Goal: Task Accomplishment & Management: Complete application form

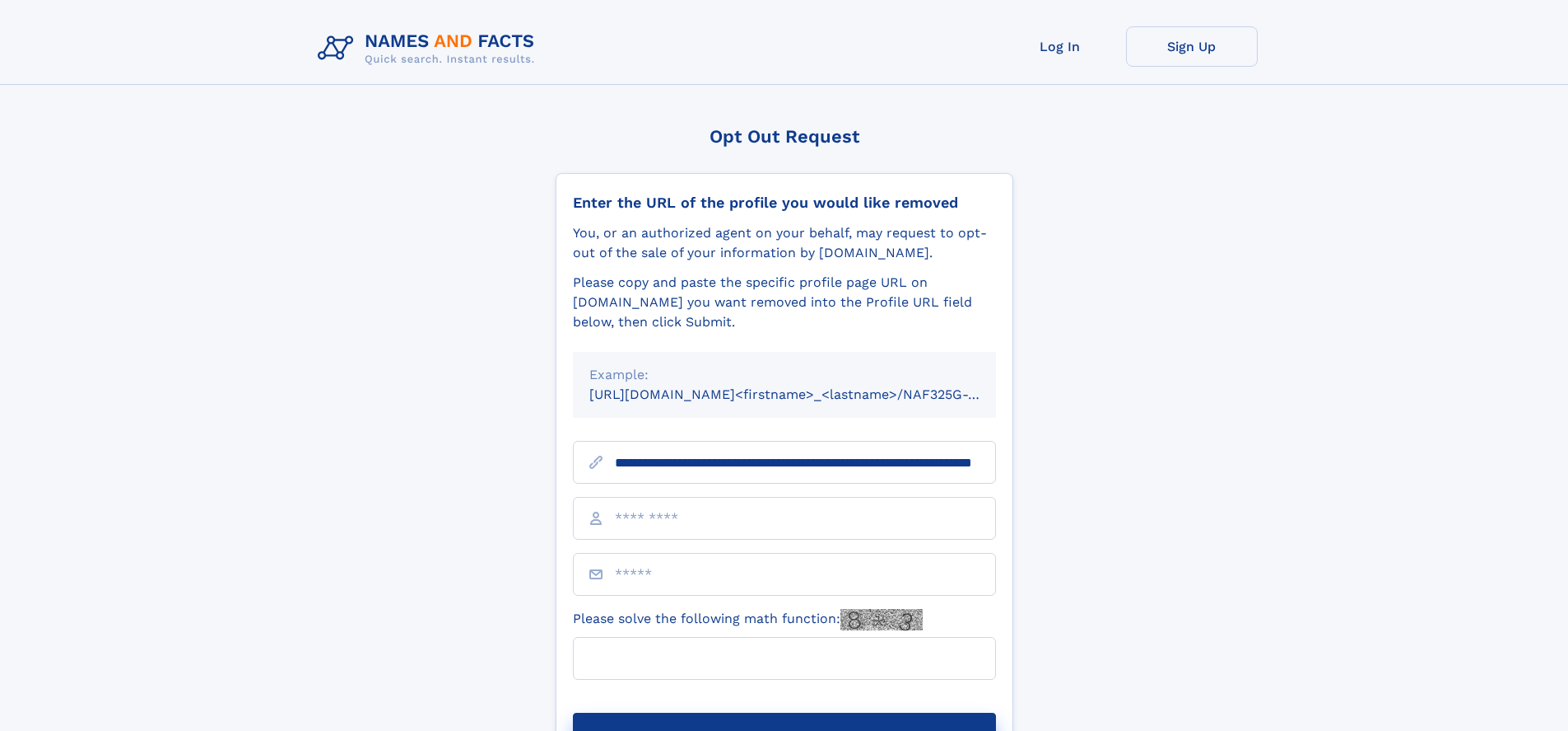
scroll to position [0, 158]
type input "**********"
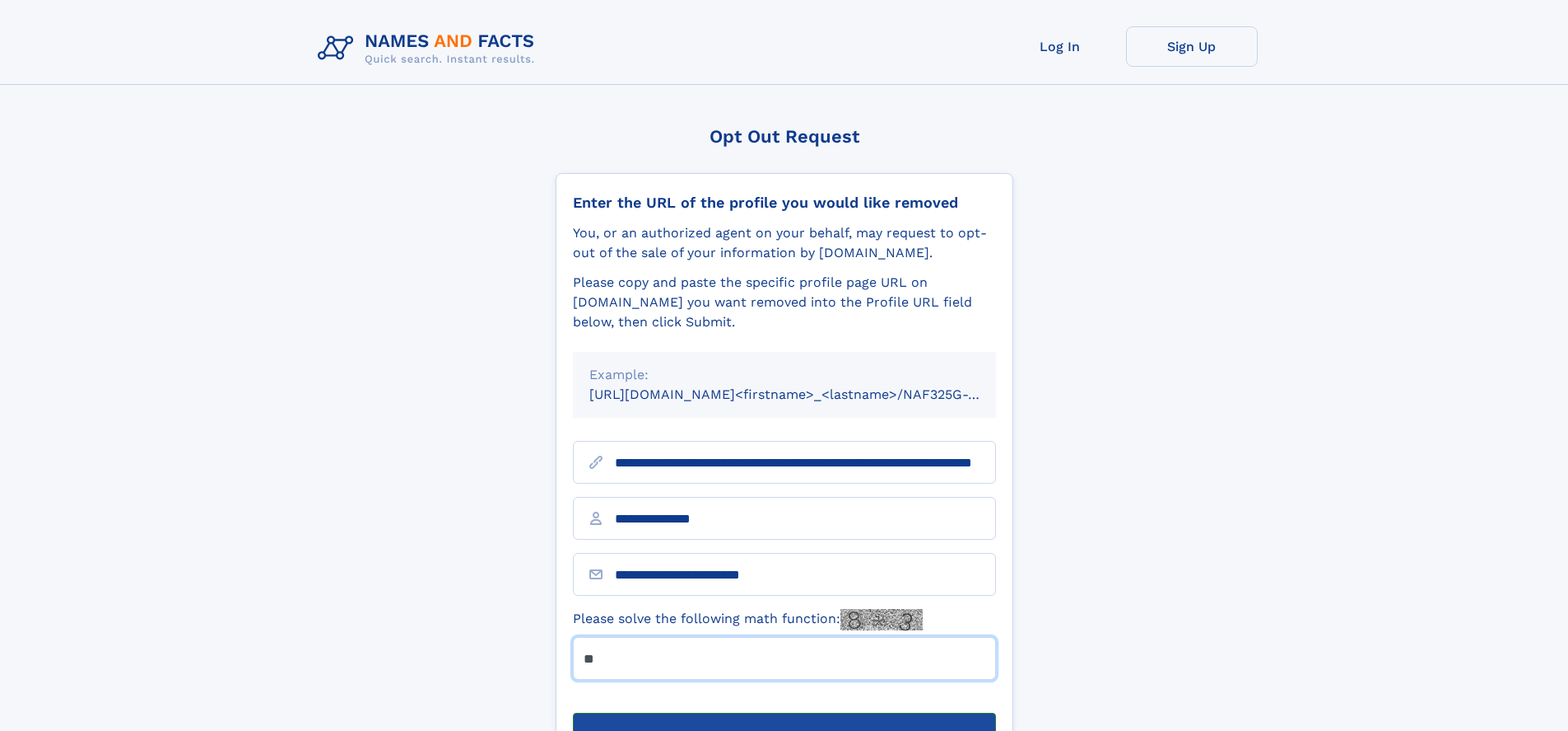
type input "**"
click at [784, 713] on button "Submit Opt Out Request" at bounding box center [785, 738] width 423 height 52
